Goal: Find specific page/section

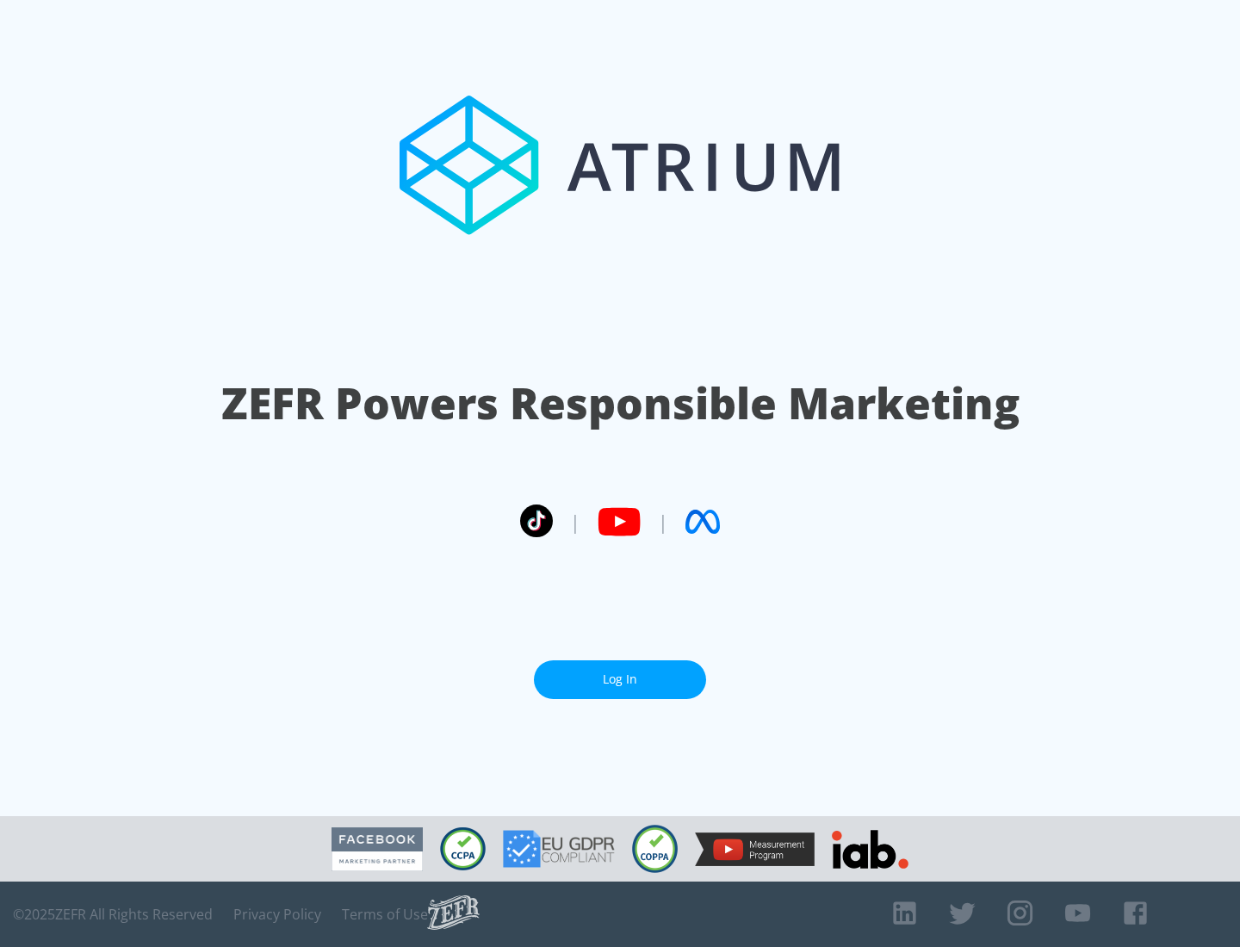
click at [620, 680] on link "Log In" at bounding box center [620, 680] width 172 height 39
